Goal: Complete application form

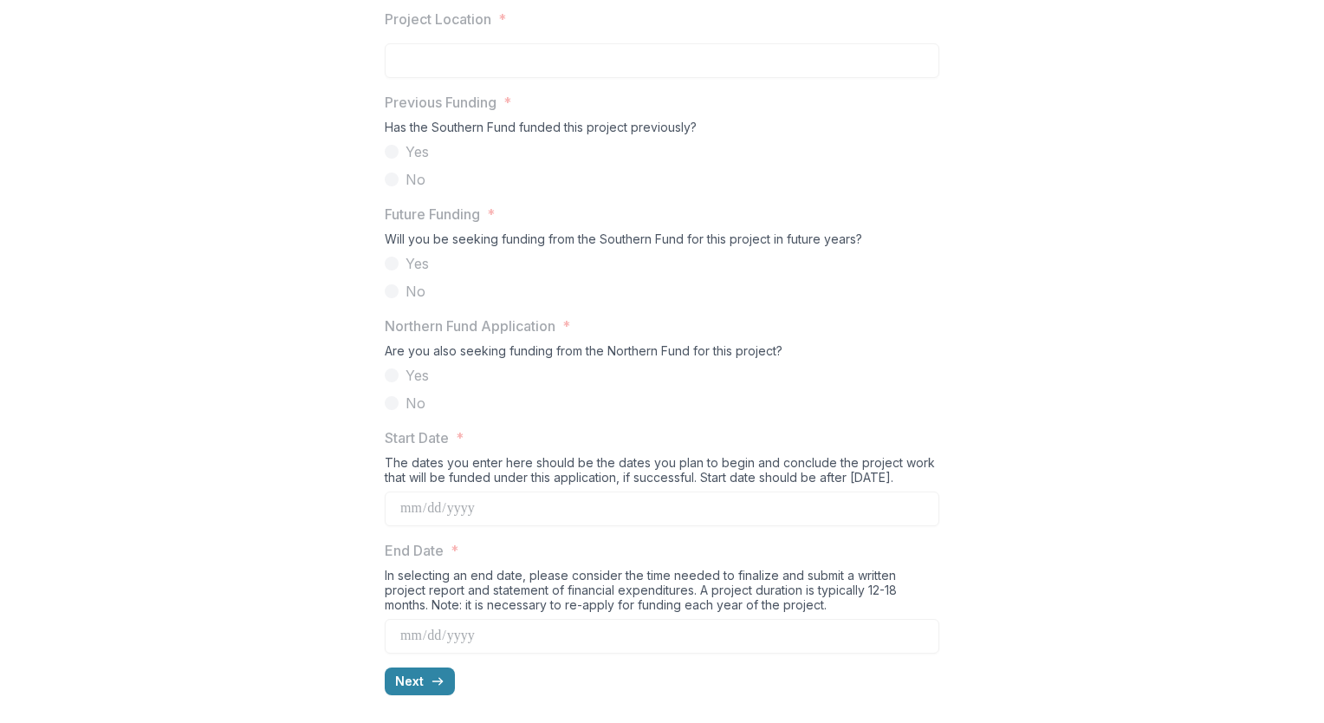
scroll to position [1571, 0]
click at [402, 687] on button "Next" at bounding box center [420, 681] width 70 height 28
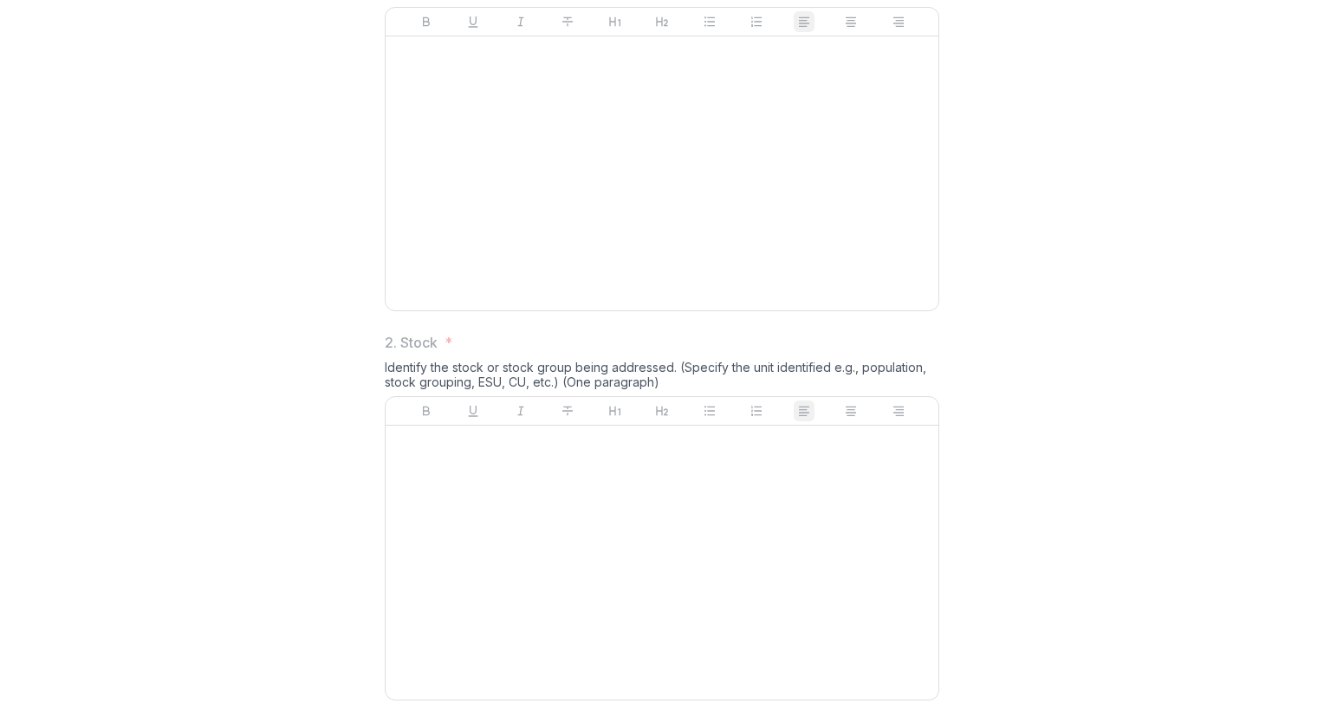
scroll to position [275, 0]
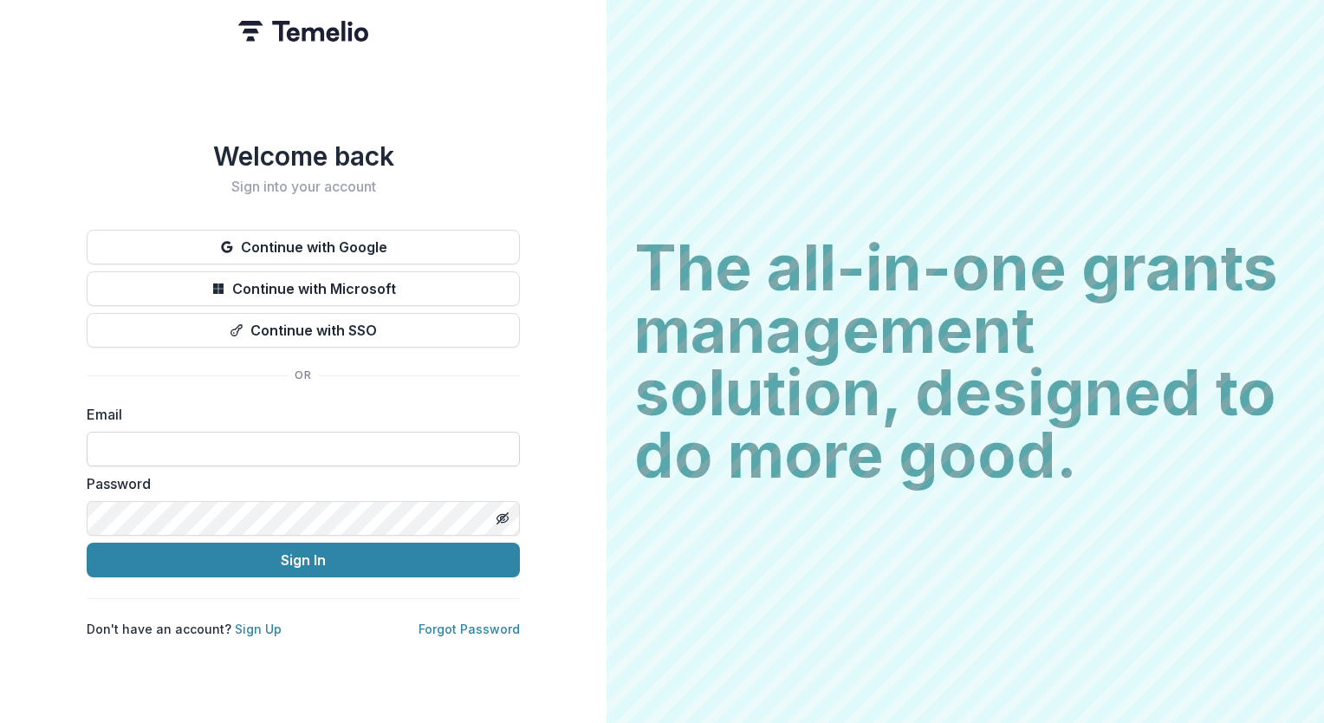
click at [153, 432] on input at bounding box center [303, 449] width 433 height 35
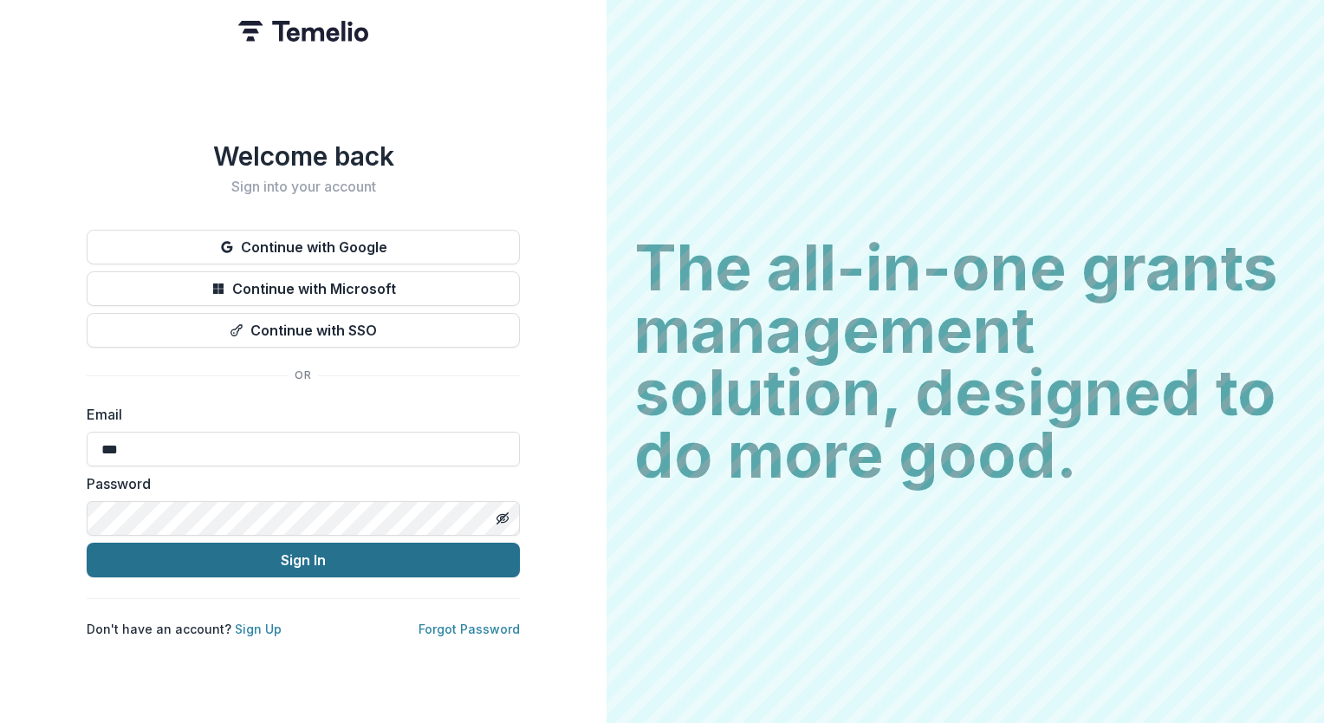
click at [302, 559] on button "Sign In" at bounding box center [303, 560] width 433 height 35
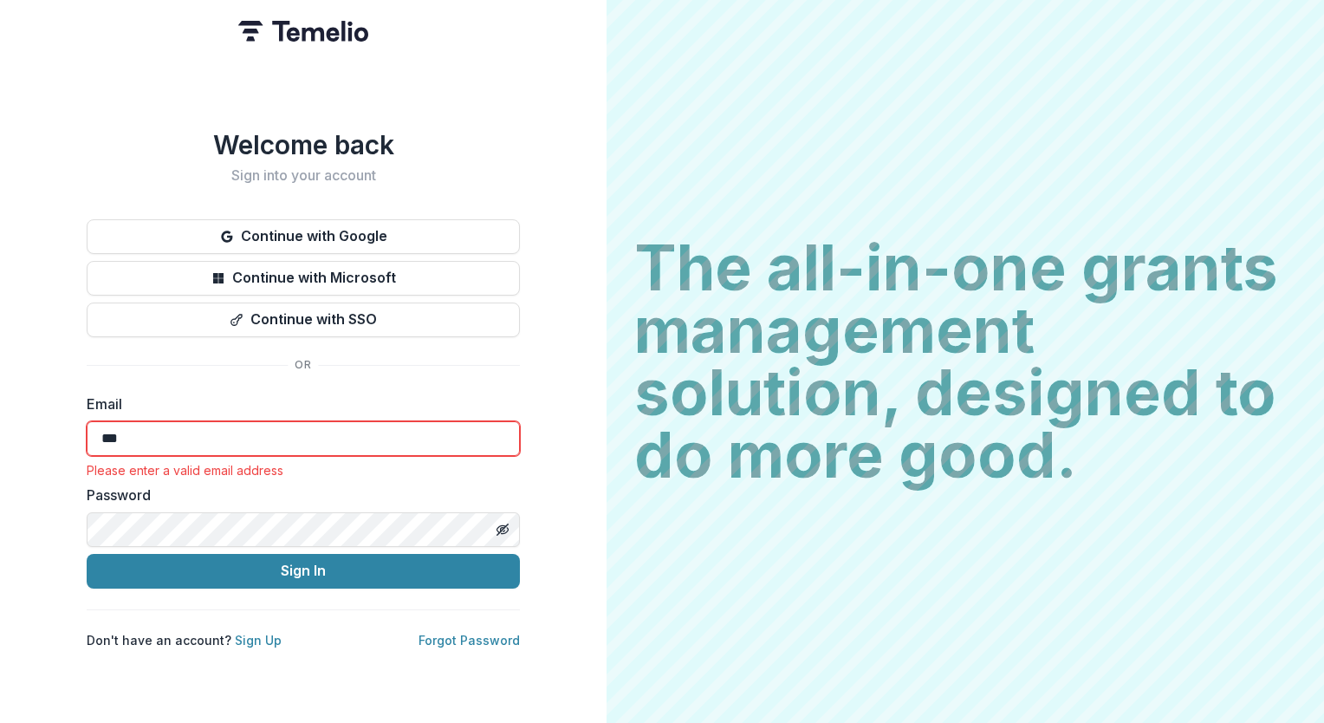
click at [224, 435] on input "***" at bounding box center [303, 438] width 433 height 35
type input "**********"
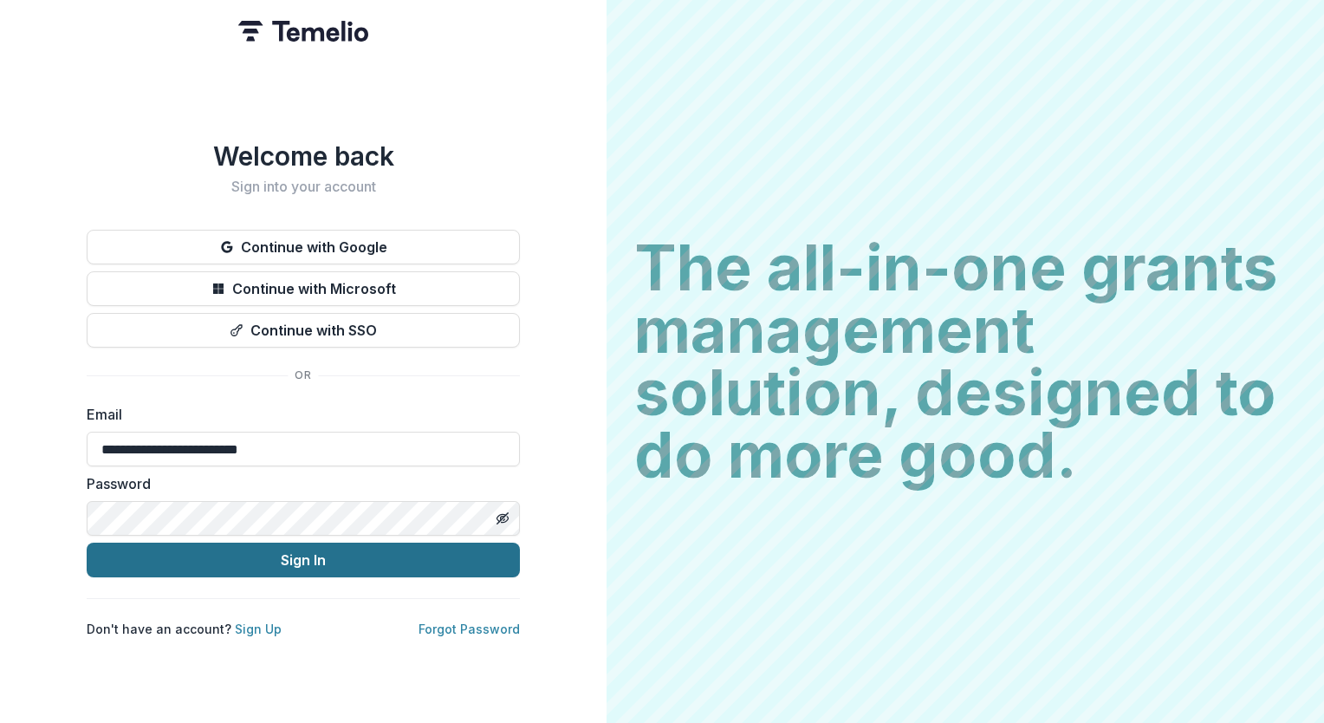
click at [238, 555] on button "Sign In" at bounding box center [303, 560] width 433 height 35
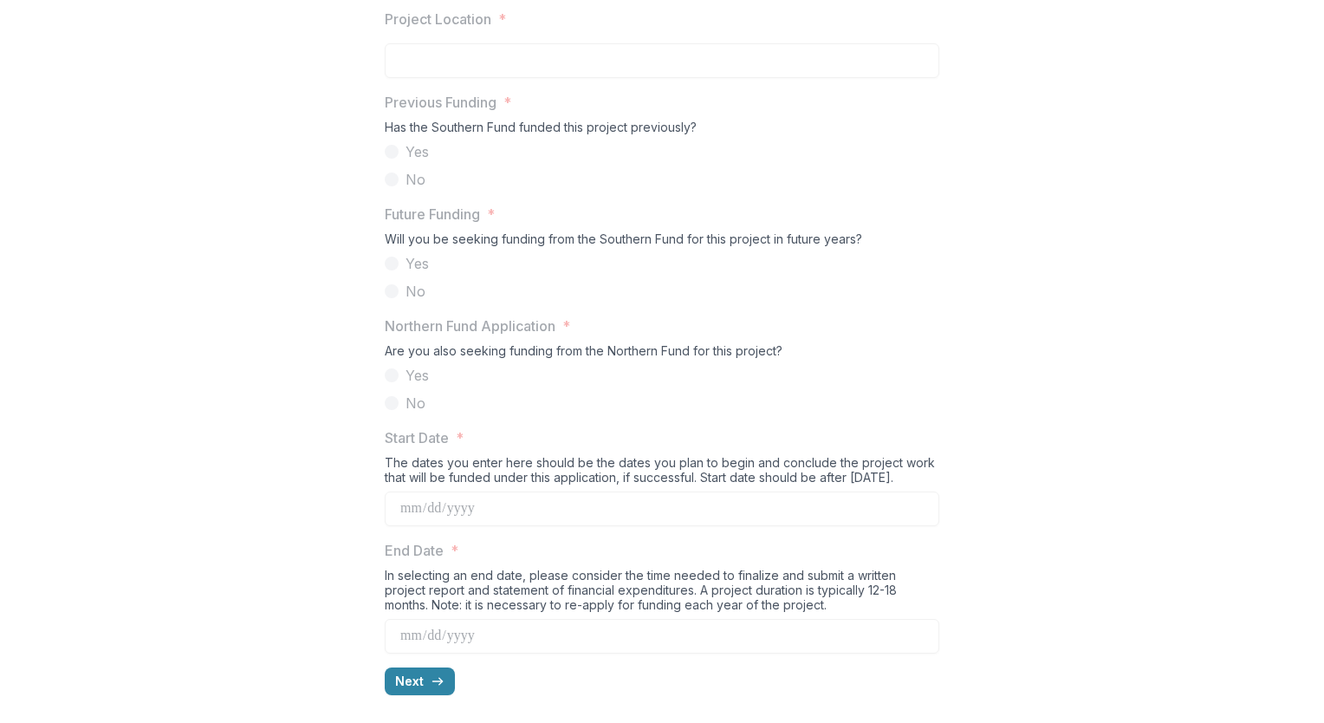
scroll to position [1682, 0]
click at [404, 686] on button "Next" at bounding box center [420, 681] width 70 height 28
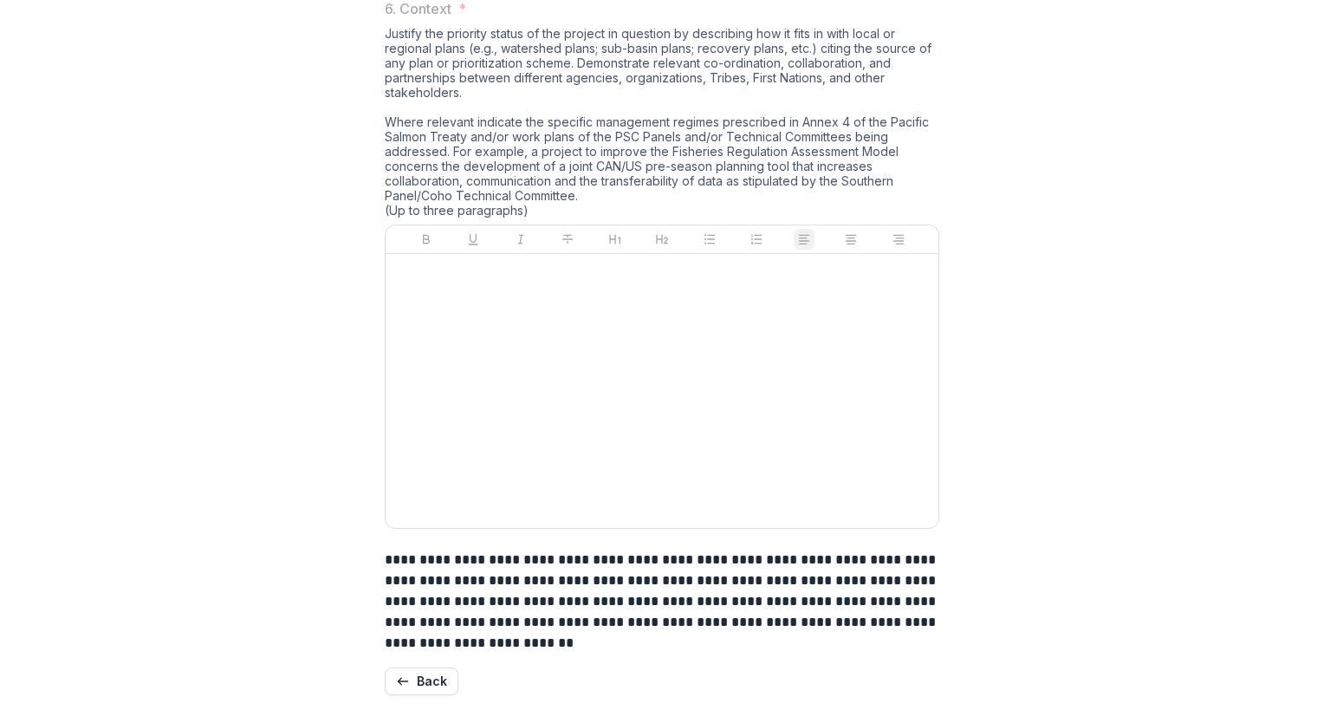
scroll to position [2554, 0]
drag, startPoint x: 482, startPoint y: 642, endPoint x: 381, endPoint y: 653, distance: 101.1
drag, startPoint x: 381, startPoint y: 653, endPoint x: 410, endPoint y: 649, distance: 28.8
copy p "**********"
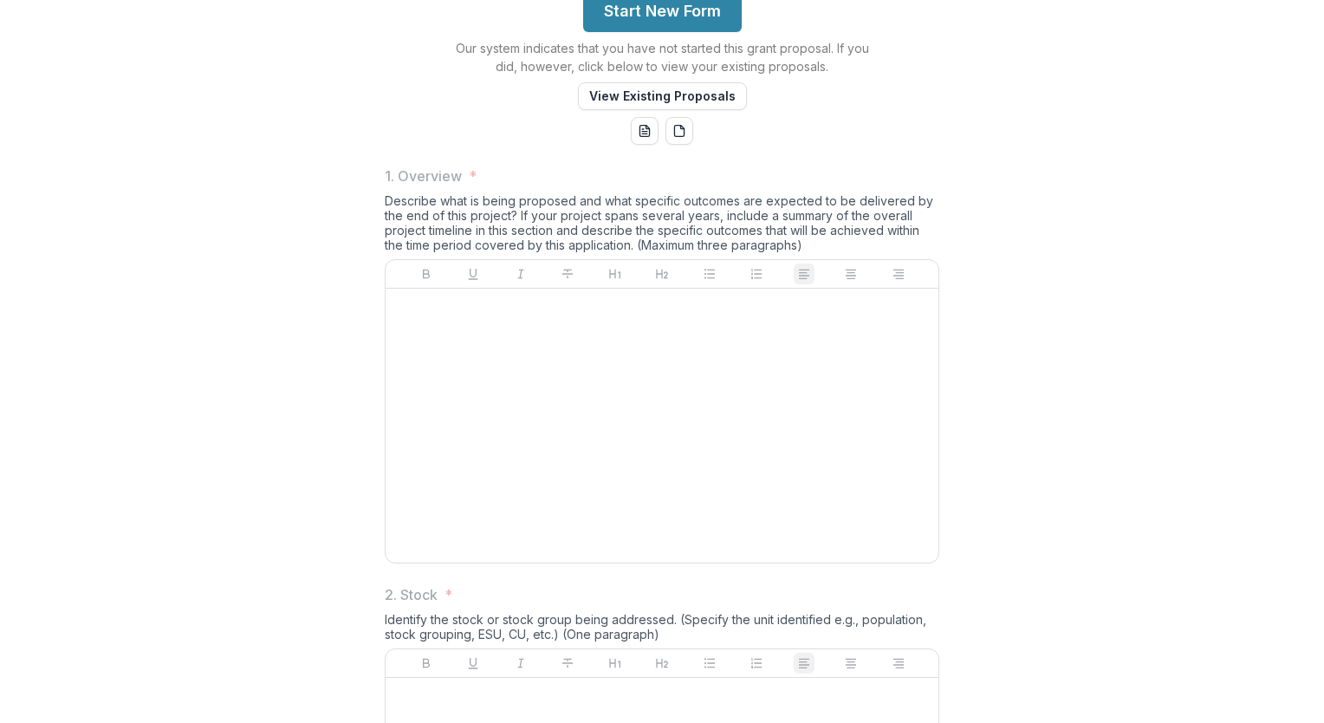
scroll to position [0, 0]
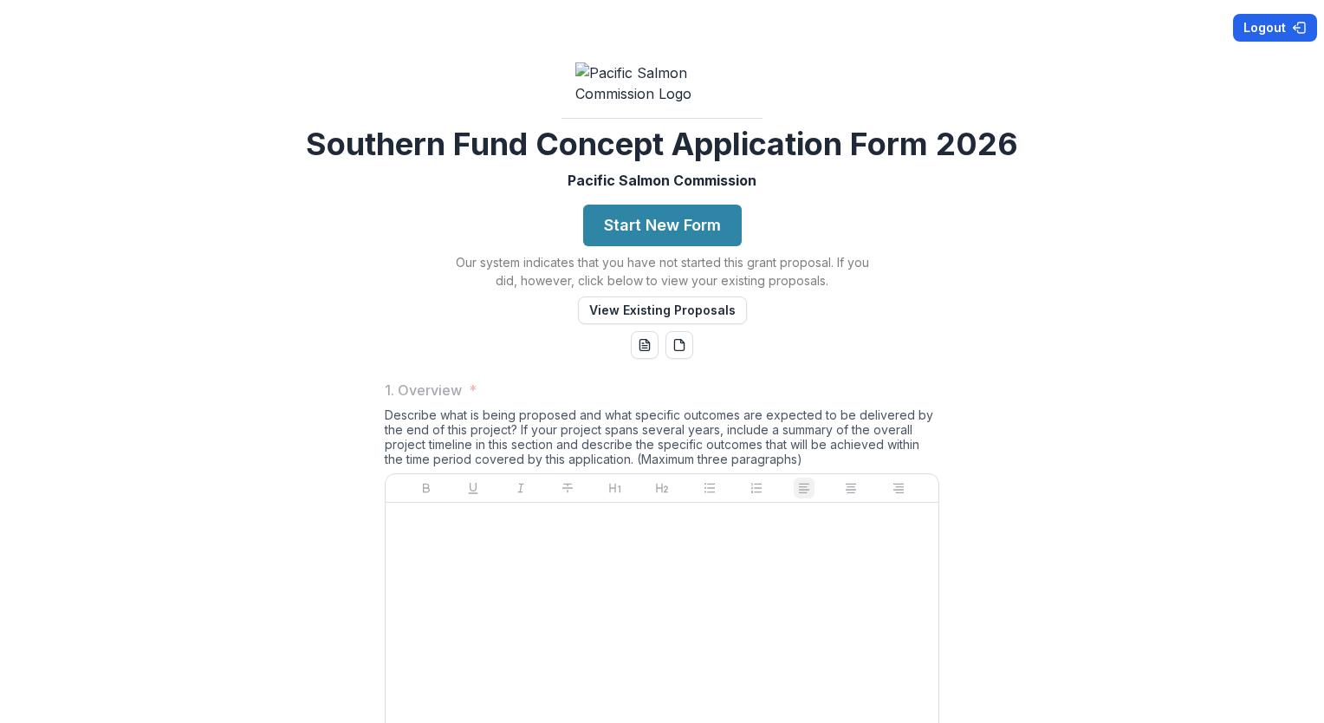
click at [1244, 26] on button "Logout" at bounding box center [1275, 28] width 84 height 28
